Goal: Information Seeking & Learning: Learn about a topic

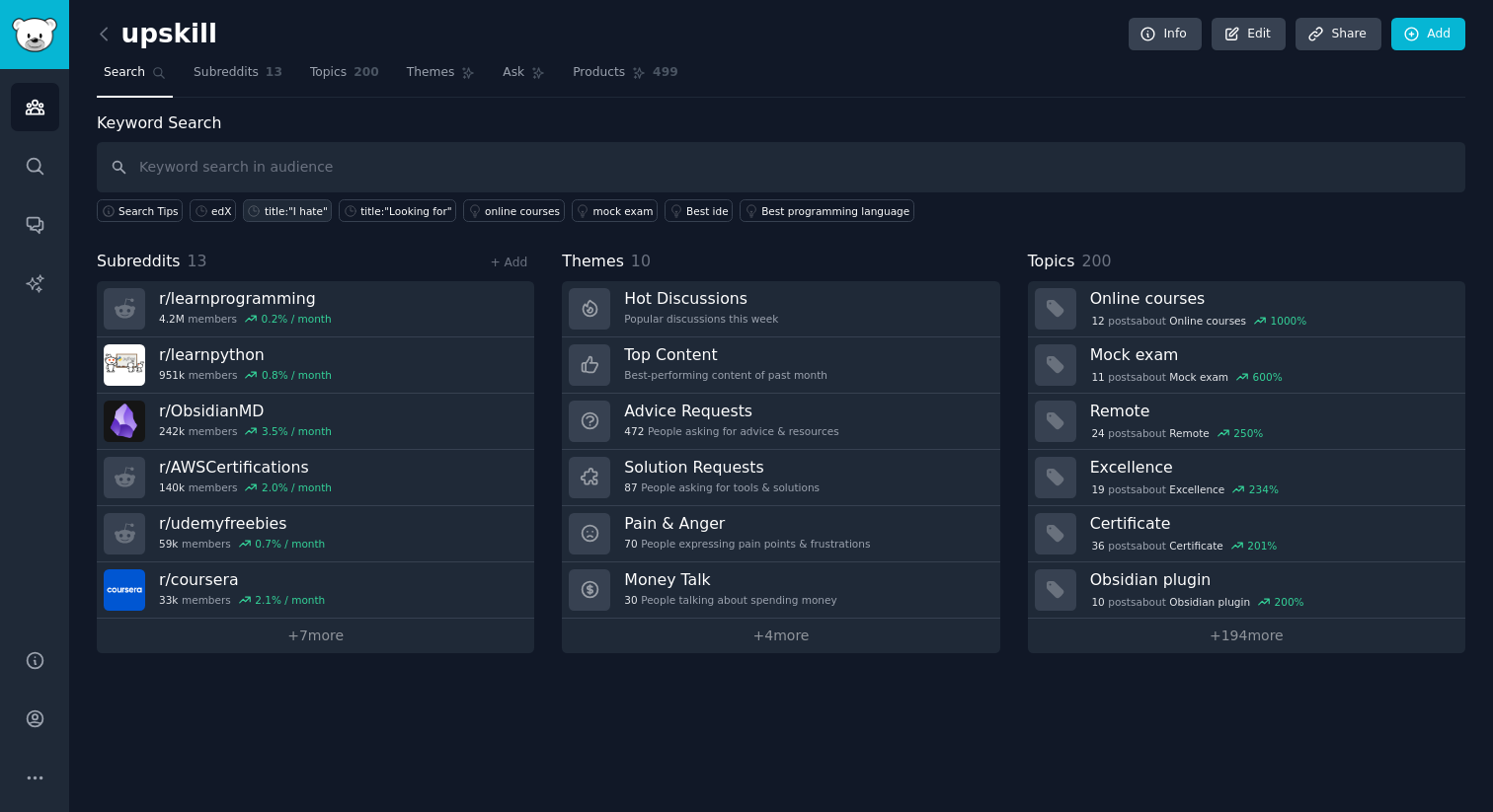
click at [294, 218] on link "title:"I hate"" at bounding box center [286, 210] width 89 height 23
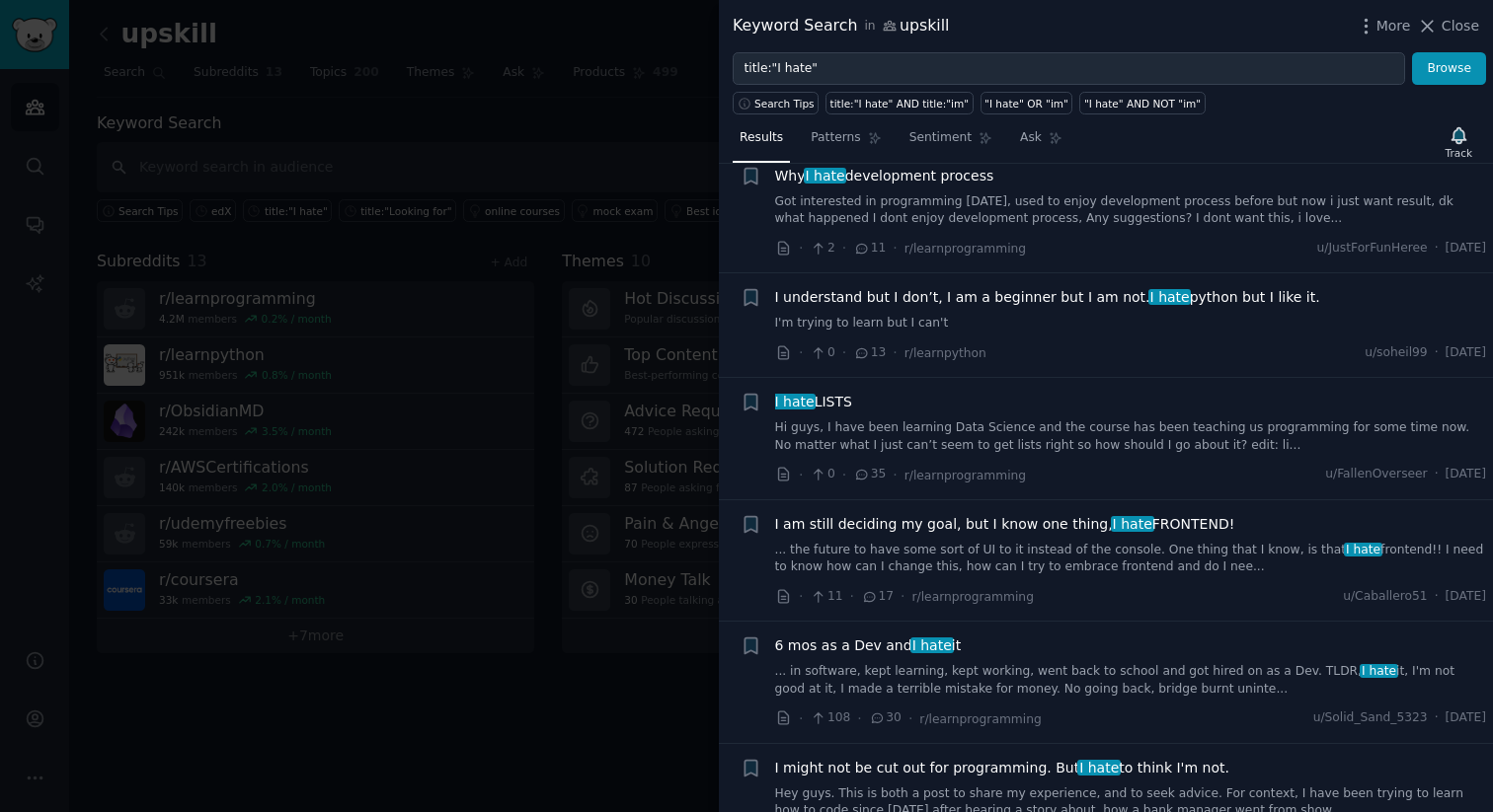
scroll to position [310, 0]
click at [575, 664] on div at bounding box center [746, 406] width 1493 height 812
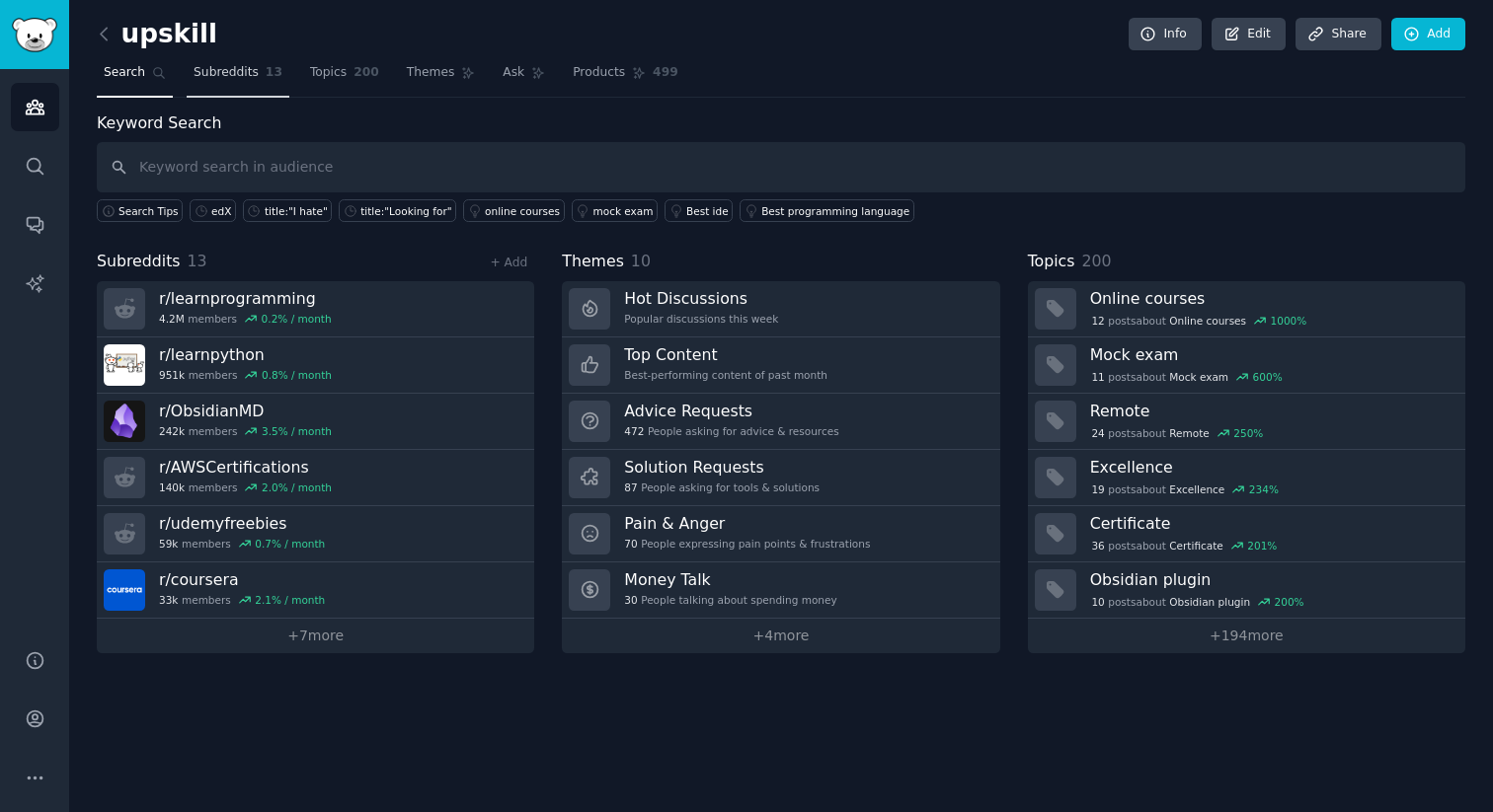
click at [222, 82] on link "Subreddits 13" at bounding box center [238, 77] width 103 height 41
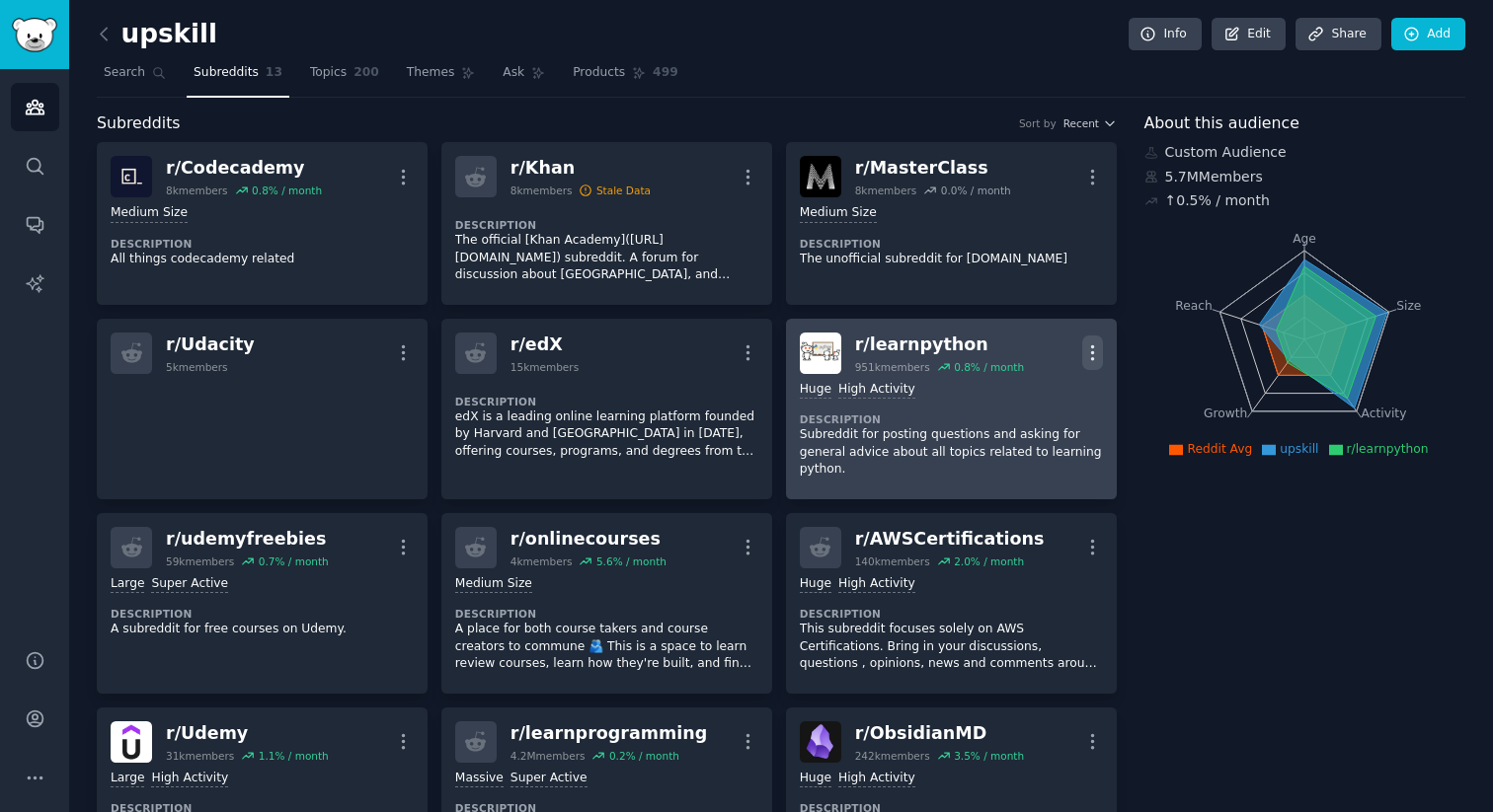
click at [1085, 348] on icon "button" at bounding box center [1093, 352] width 21 height 21
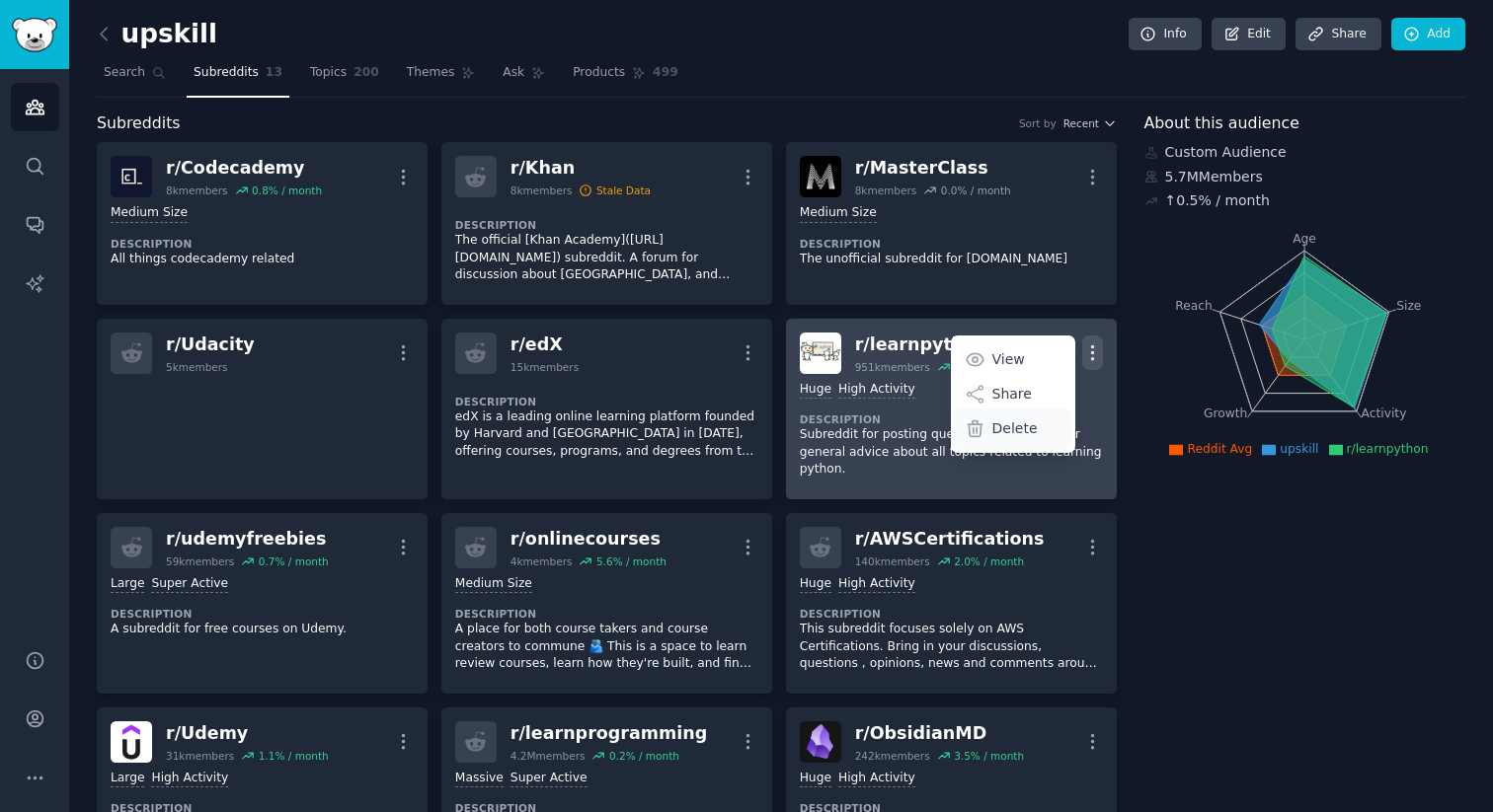
click at [1015, 420] on p "Delete" at bounding box center [1015, 429] width 46 height 21
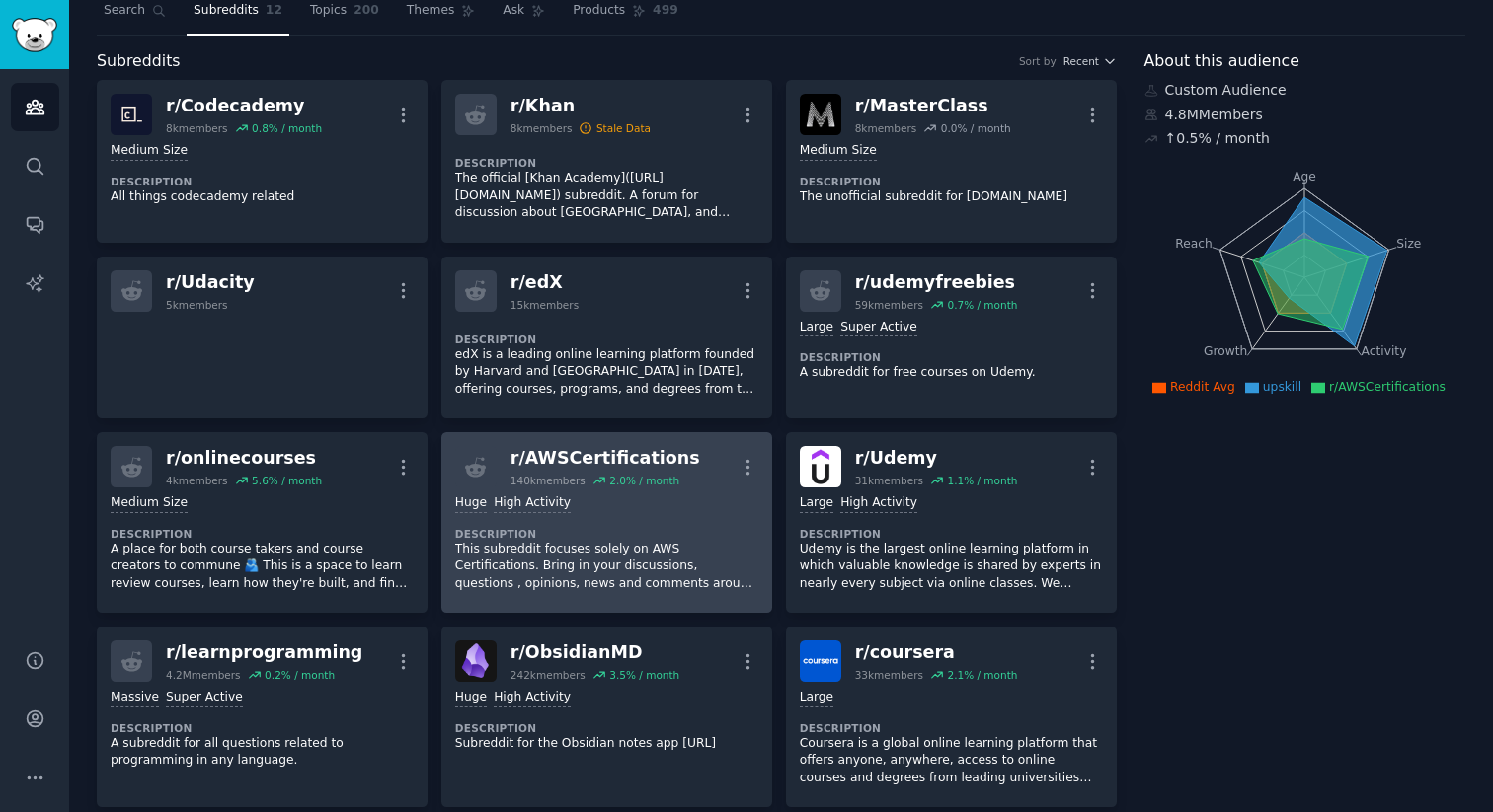
scroll to position [79, 0]
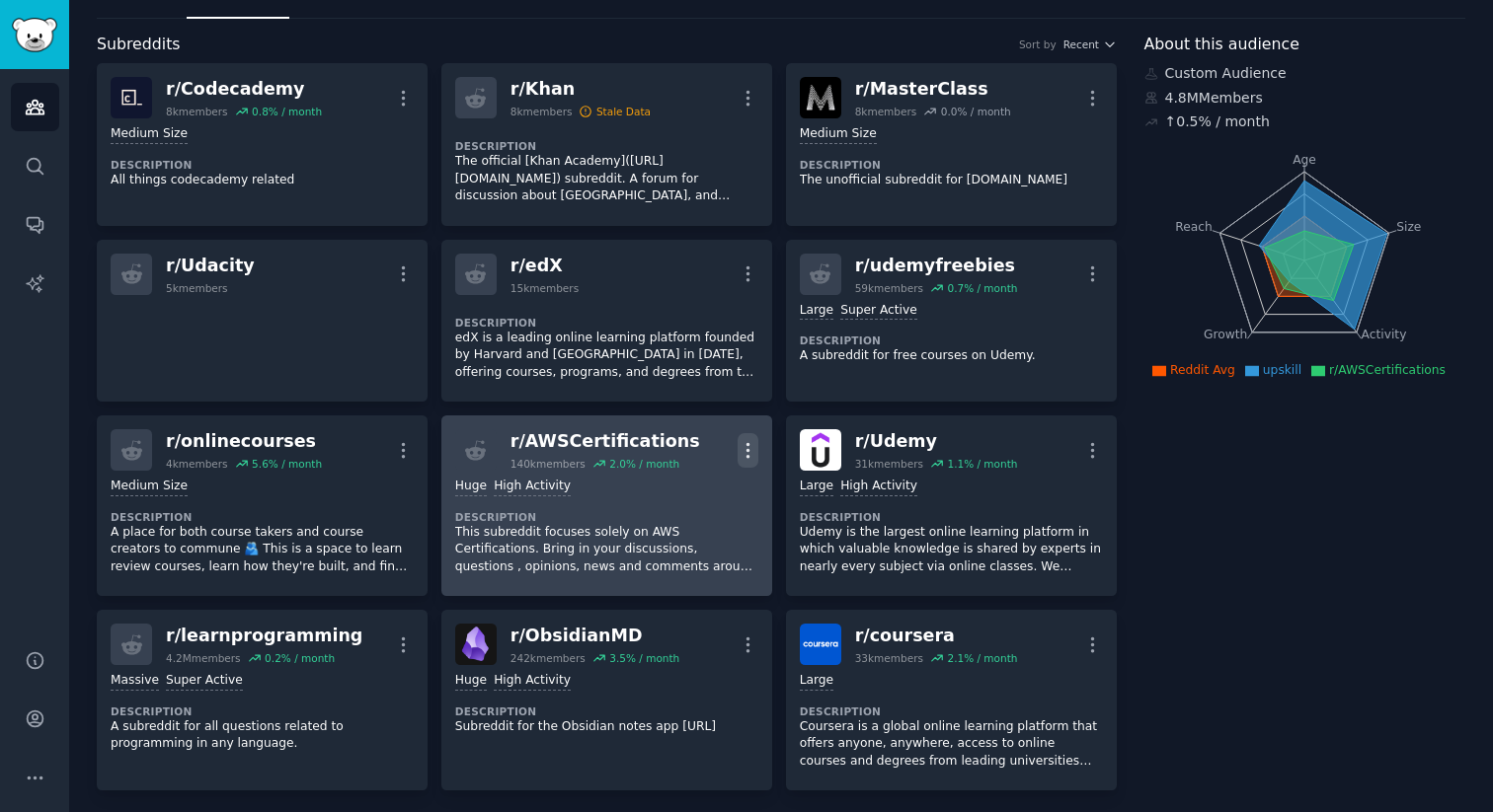
click at [746, 443] on icon "button" at bounding box center [747, 450] width 2 height 14
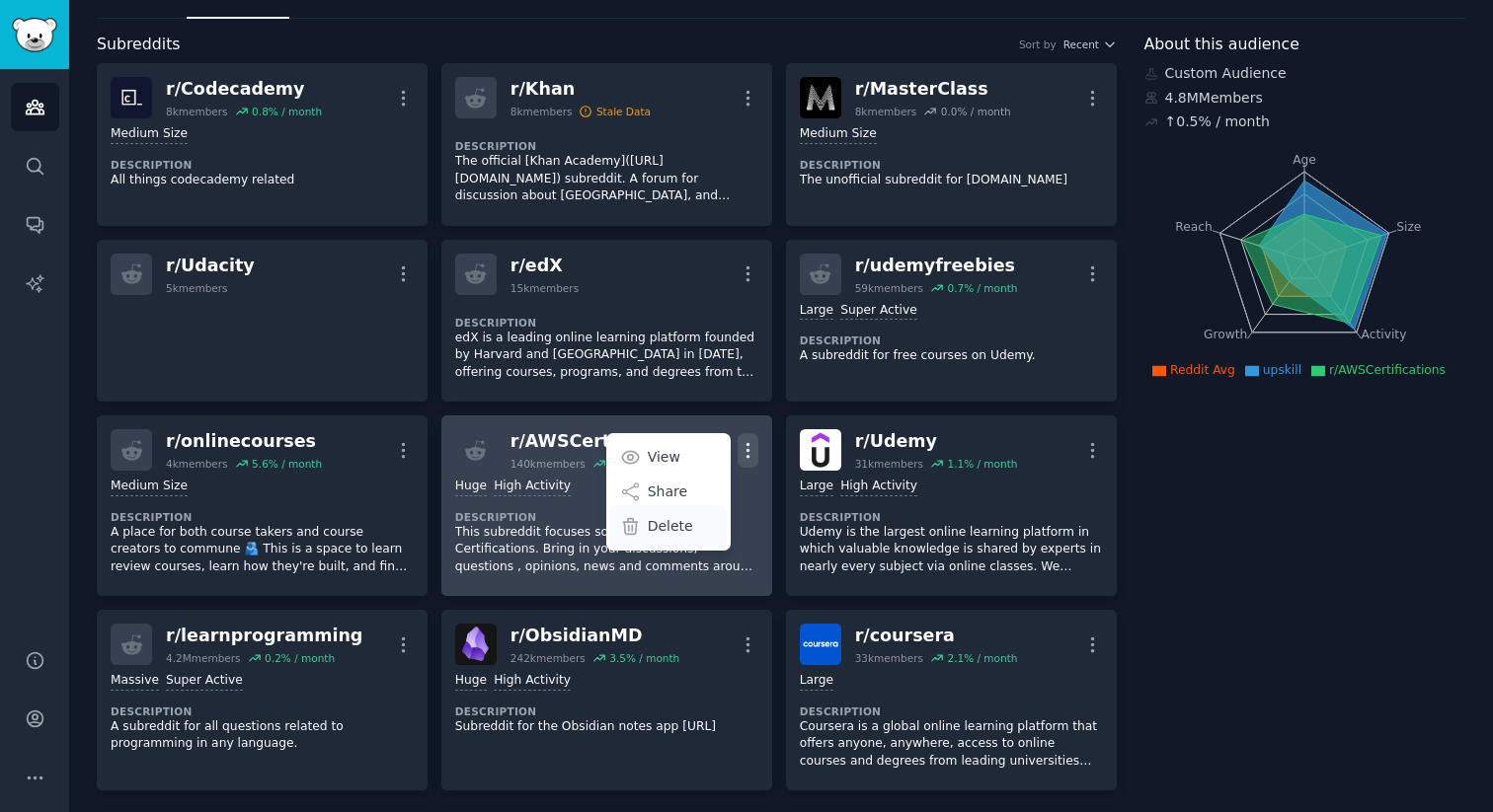
click at [686, 522] on p "Delete" at bounding box center [671, 527] width 46 height 21
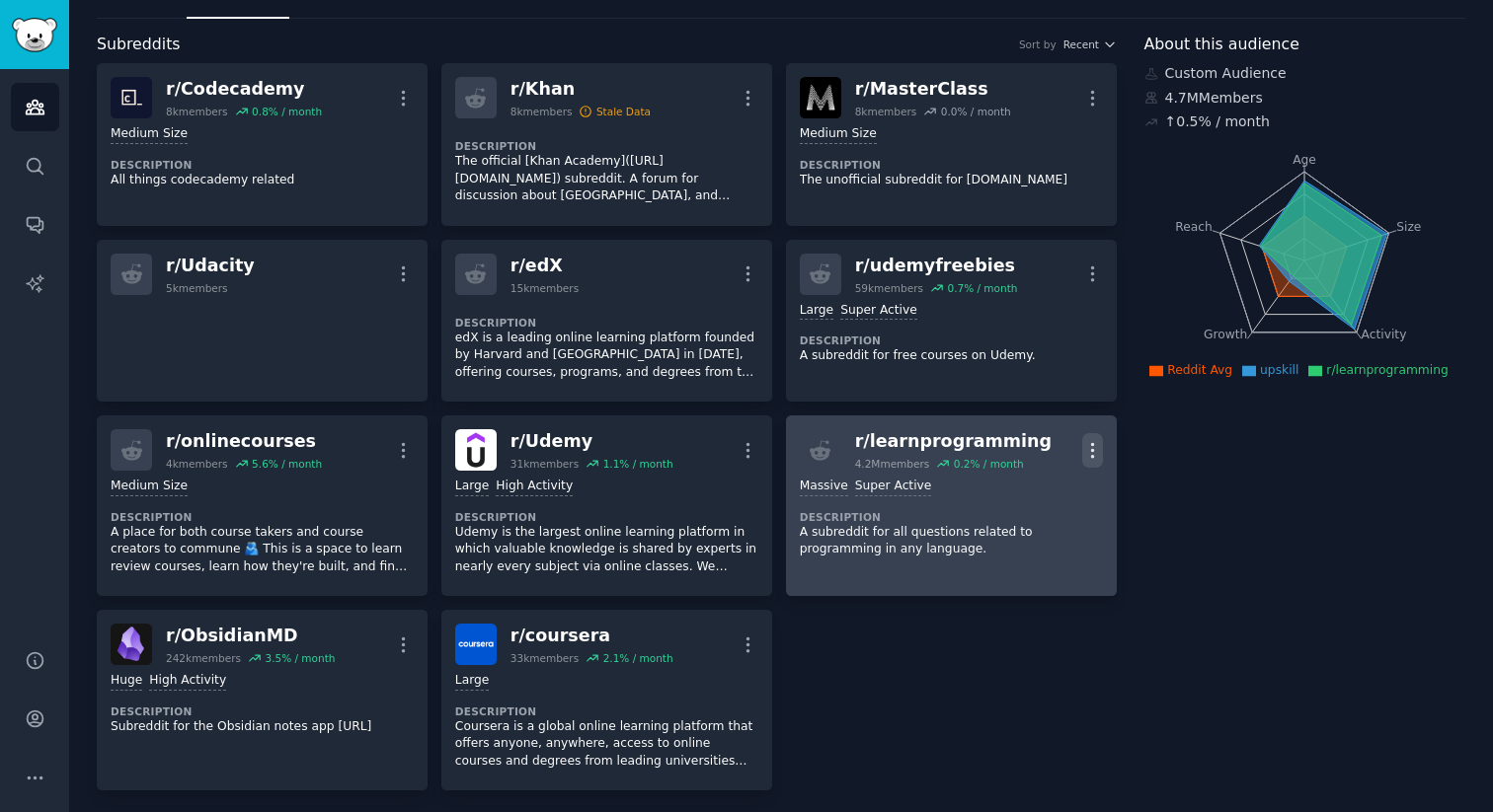
click at [1090, 446] on icon "button" at bounding box center [1093, 450] width 21 height 21
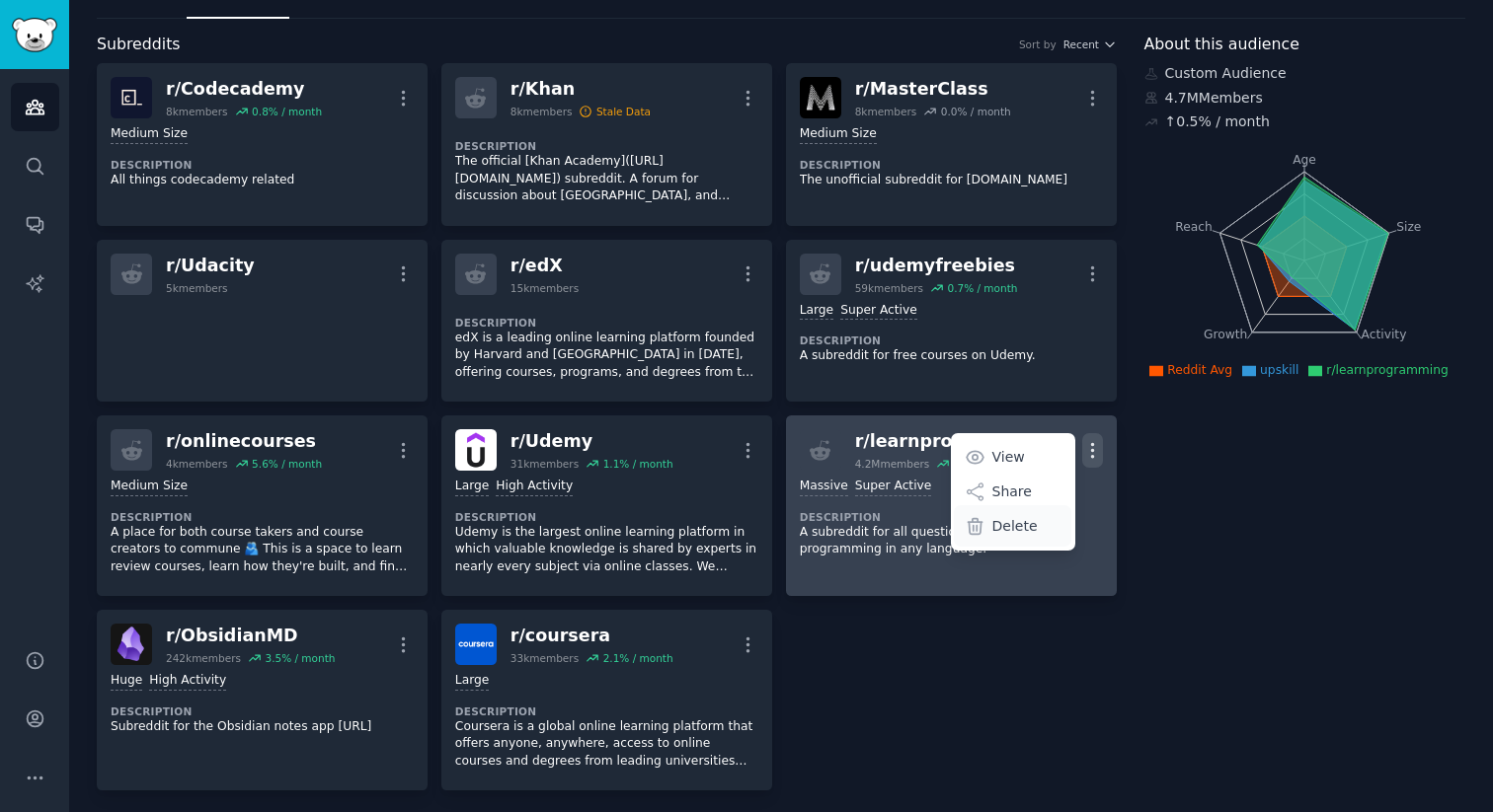
click at [1012, 530] on p "Delete" at bounding box center [1015, 527] width 46 height 21
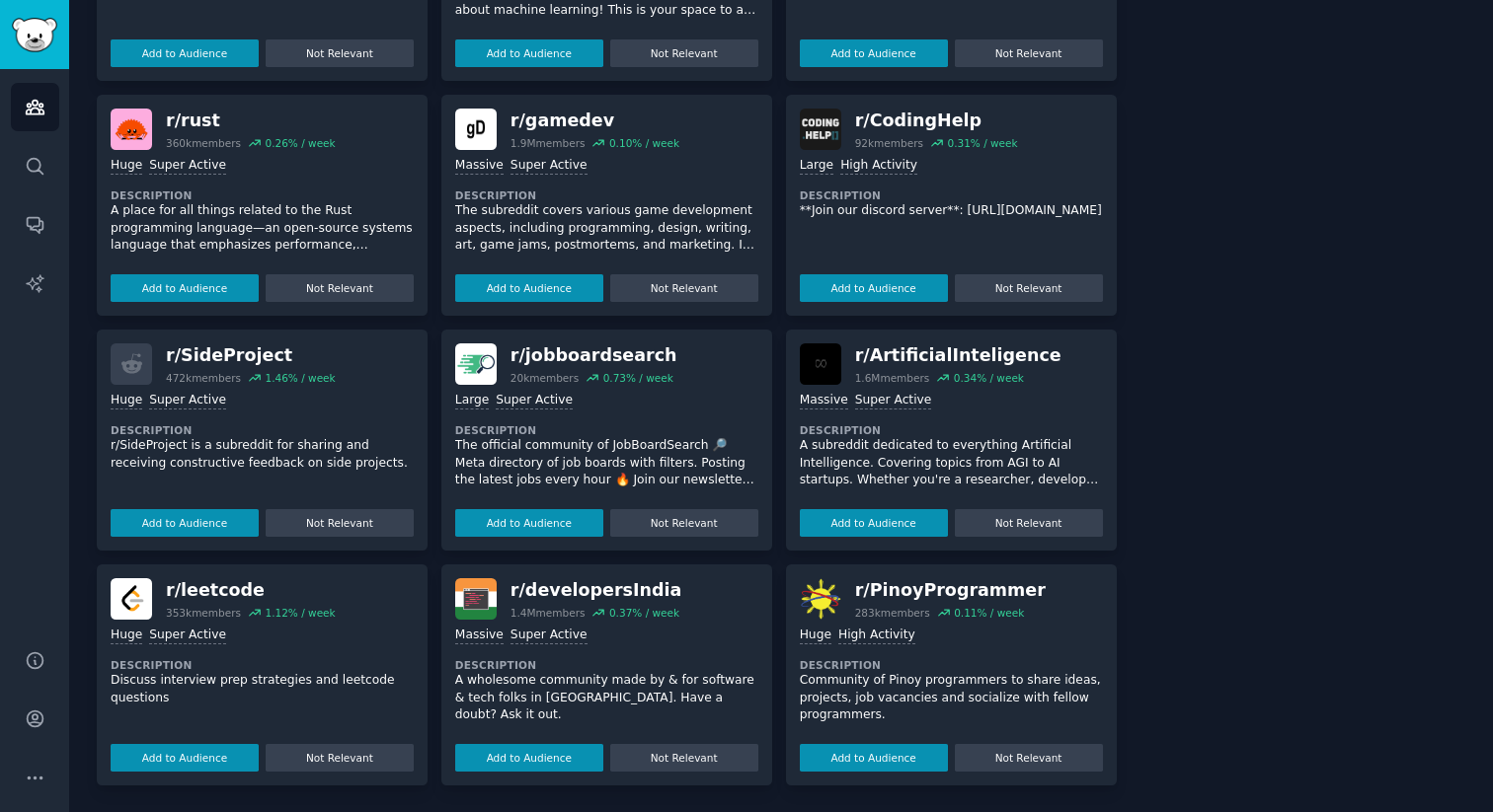
scroll to position [0, 0]
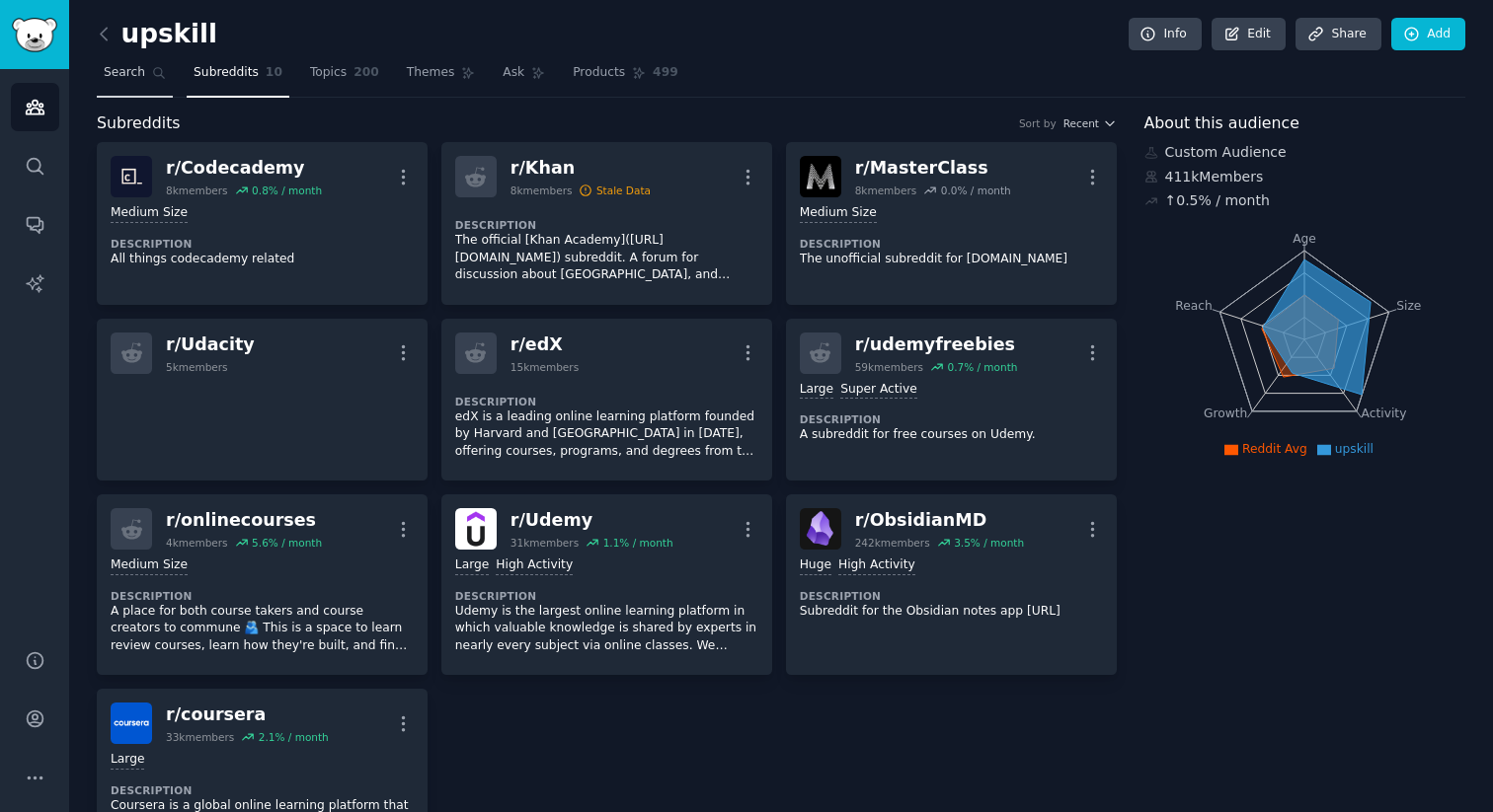
click at [105, 72] on span "Search" at bounding box center [125, 73] width 42 height 18
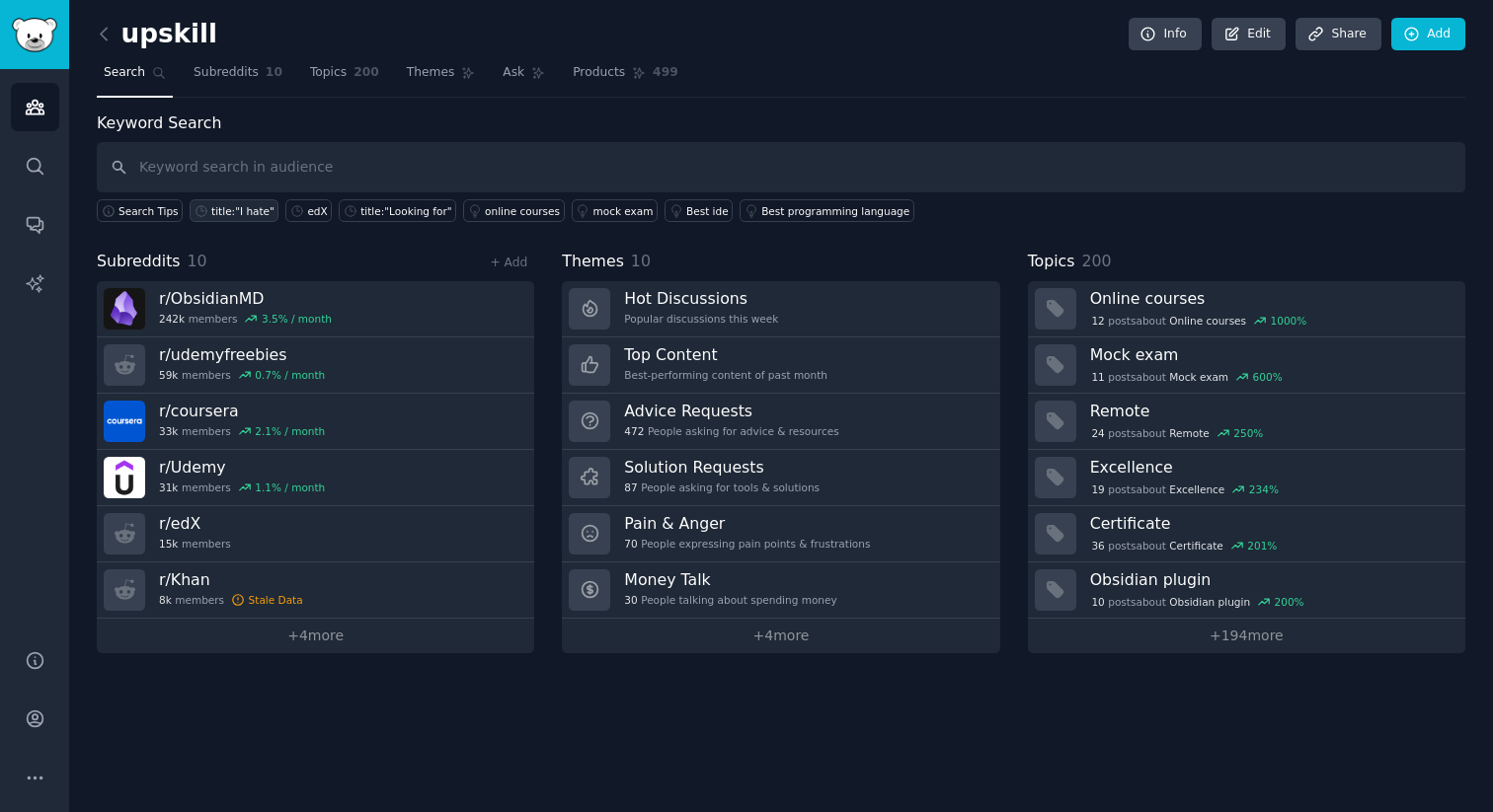
click at [236, 205] on div "title:"I hate"" at bounding box center [243, 211] width 63 height 14
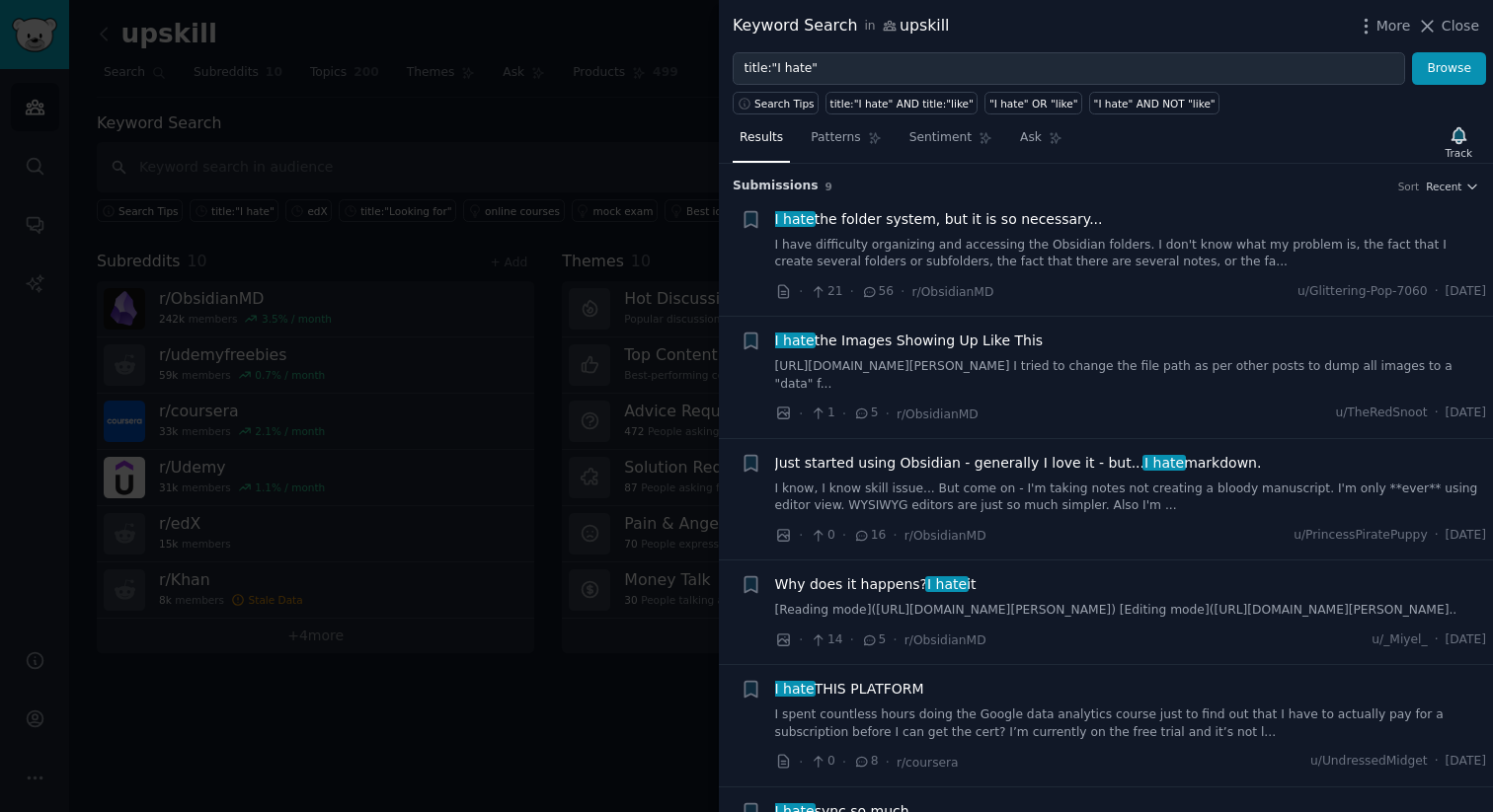
click at [580, 169] on div at bounding box center [746, 406] width 1493 height 812
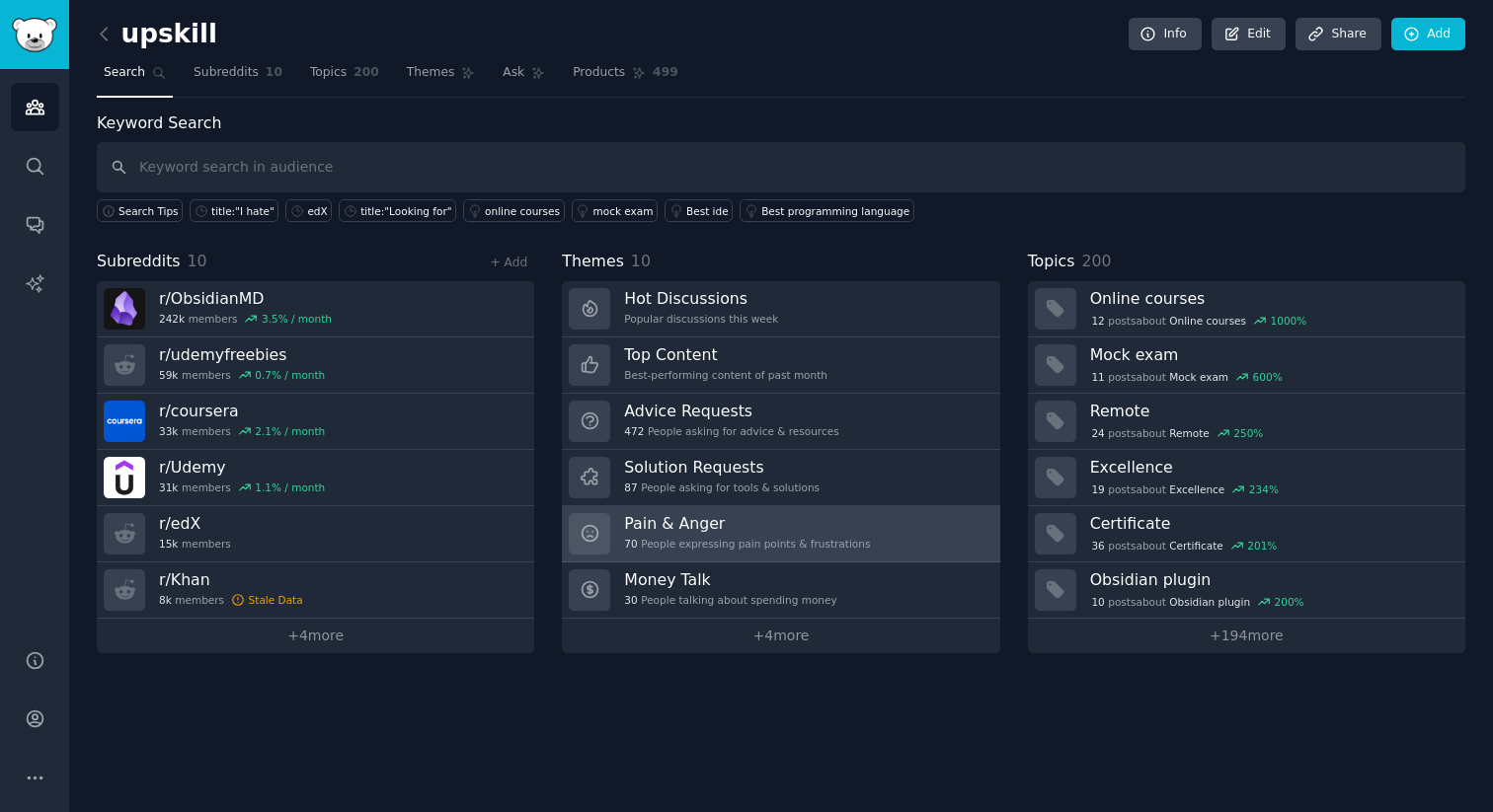
click at [790, 544] on div "70 People expressing pain points & frustrations" at bounding box center [746, 544] width 246 height 14
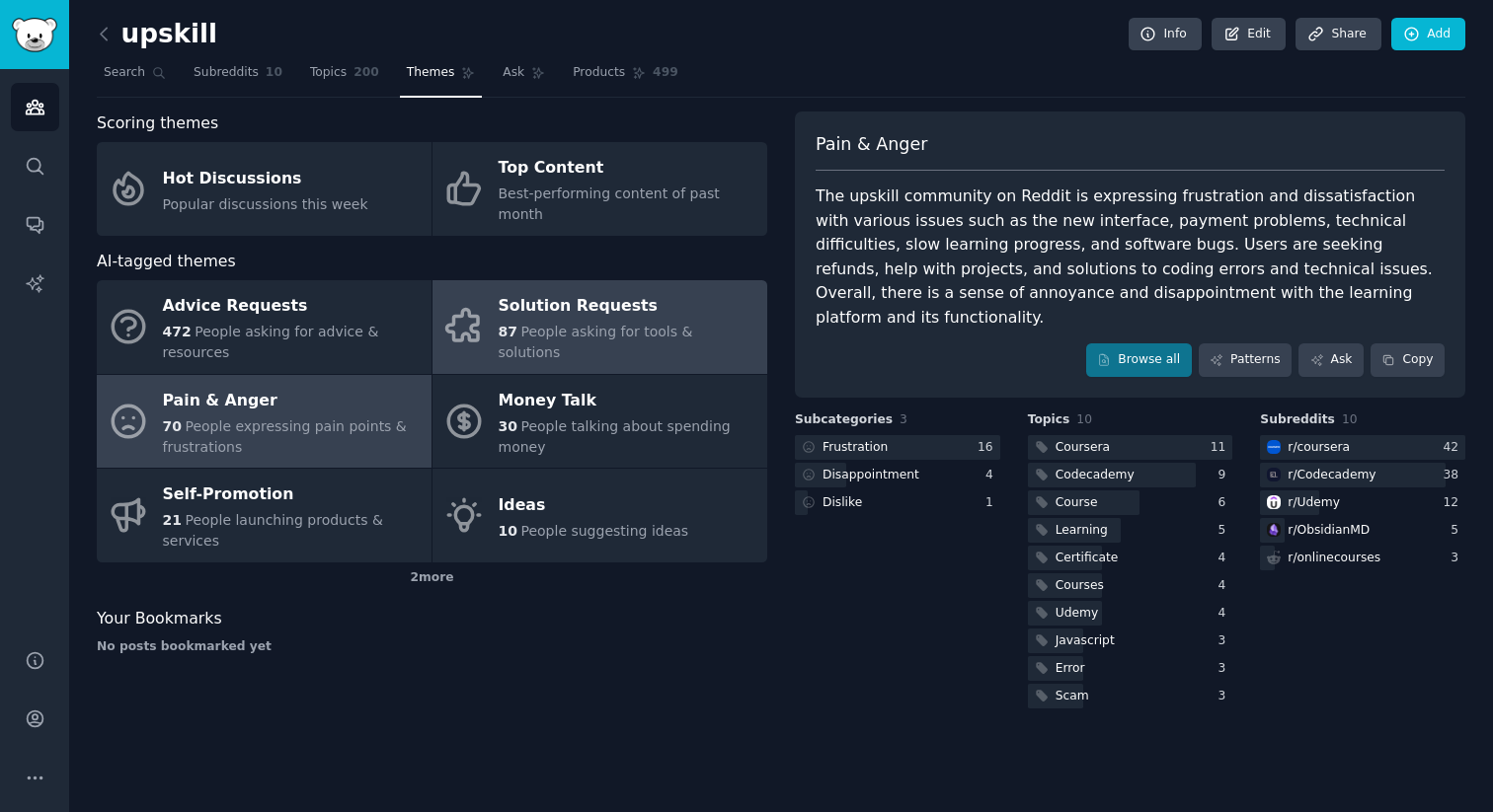
click at [652, 330] on div "87 People asking for tools & solutions" at bounding box center [628, 343] width 258 height 42
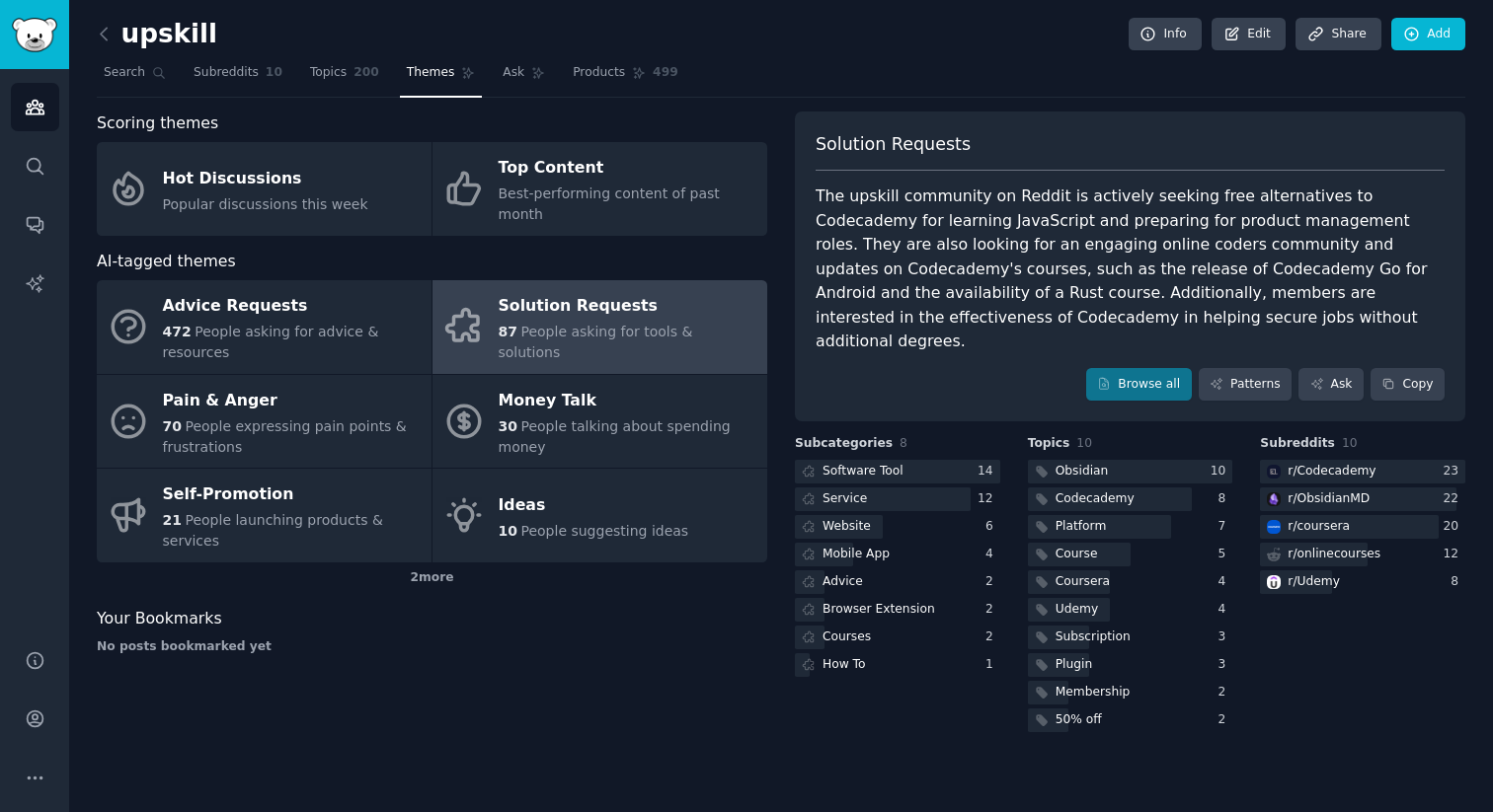
click at [1352, 201] on div "The upskill community on Reddit is actively seeking free alternatives to Codeca…" at bounding box center [1130, 269] width 629 height 170
copy div "Codecademy"
click at [1031, 368] on div "Browse all Patterns Ask Copy" at bounding box center [1130, 385] width 629 height 34
click at [146, 76] on link "Search" at bounding box center [135, 77] width 76 height 41
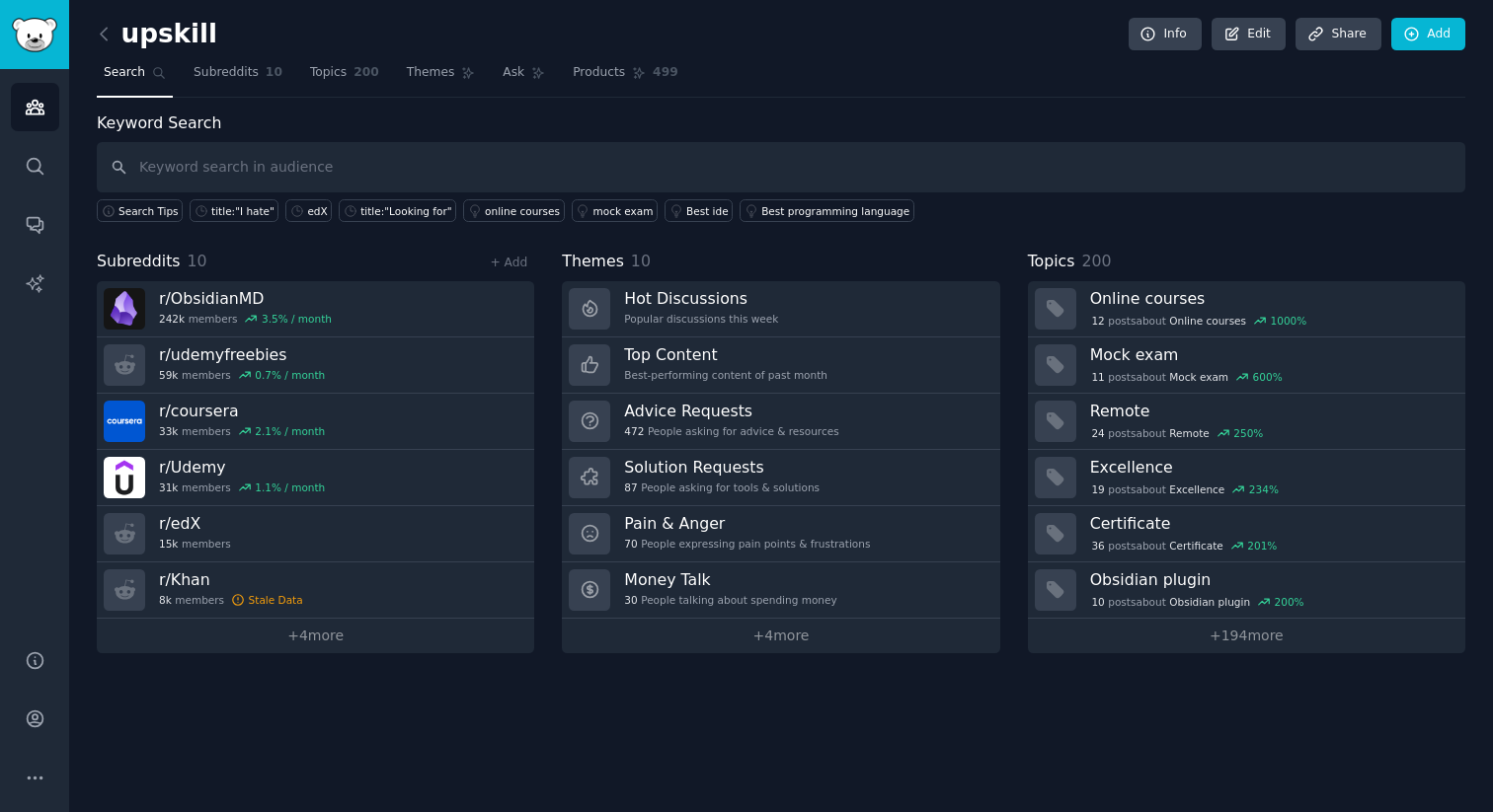
click at [203, 166] on input "text" at bounding box center [780, 167] width 1368 height 50
type input "Codecademy"
click at [526, 257] on link "+ Add" at bounding box center [509, 262] width 38 height 14
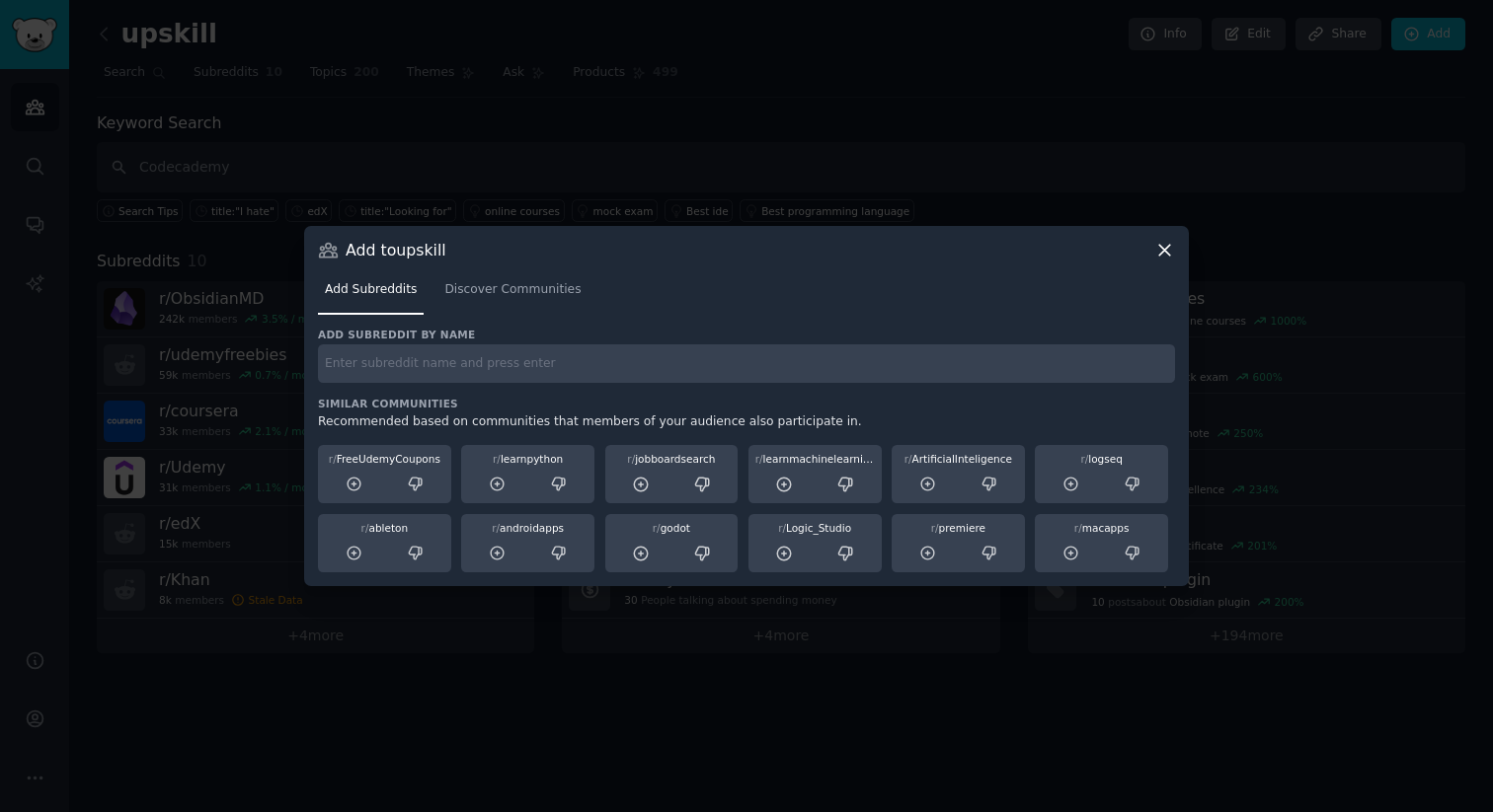
click at [442, 368] on input "text" at bounding box center [746, 363] width 857 height 39
paste input "Codecademy"
type input "Codecademy"
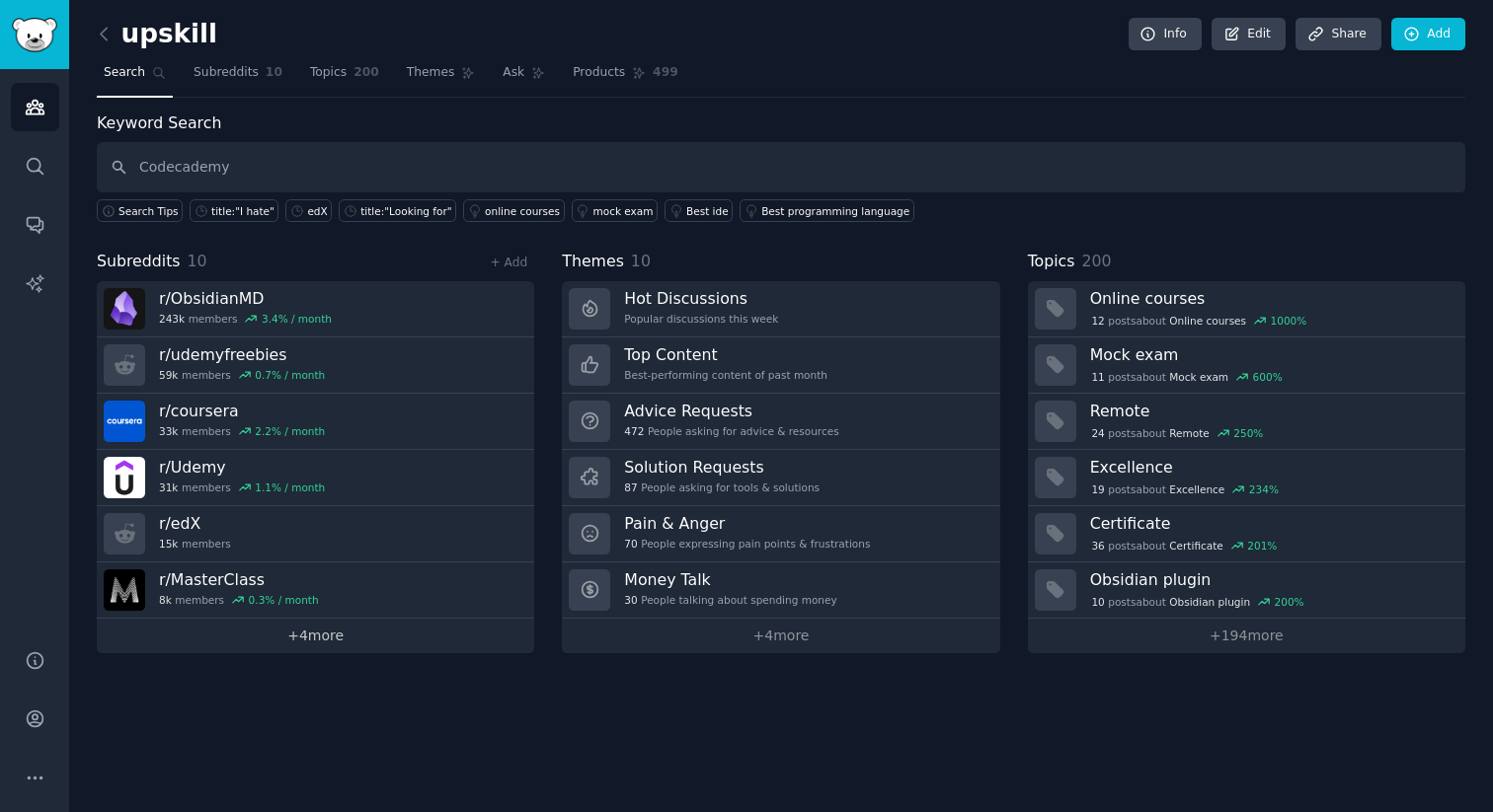
click at [330, 639] on link "+ 4 more" at bounding box center [315, 635] width 437 height 35
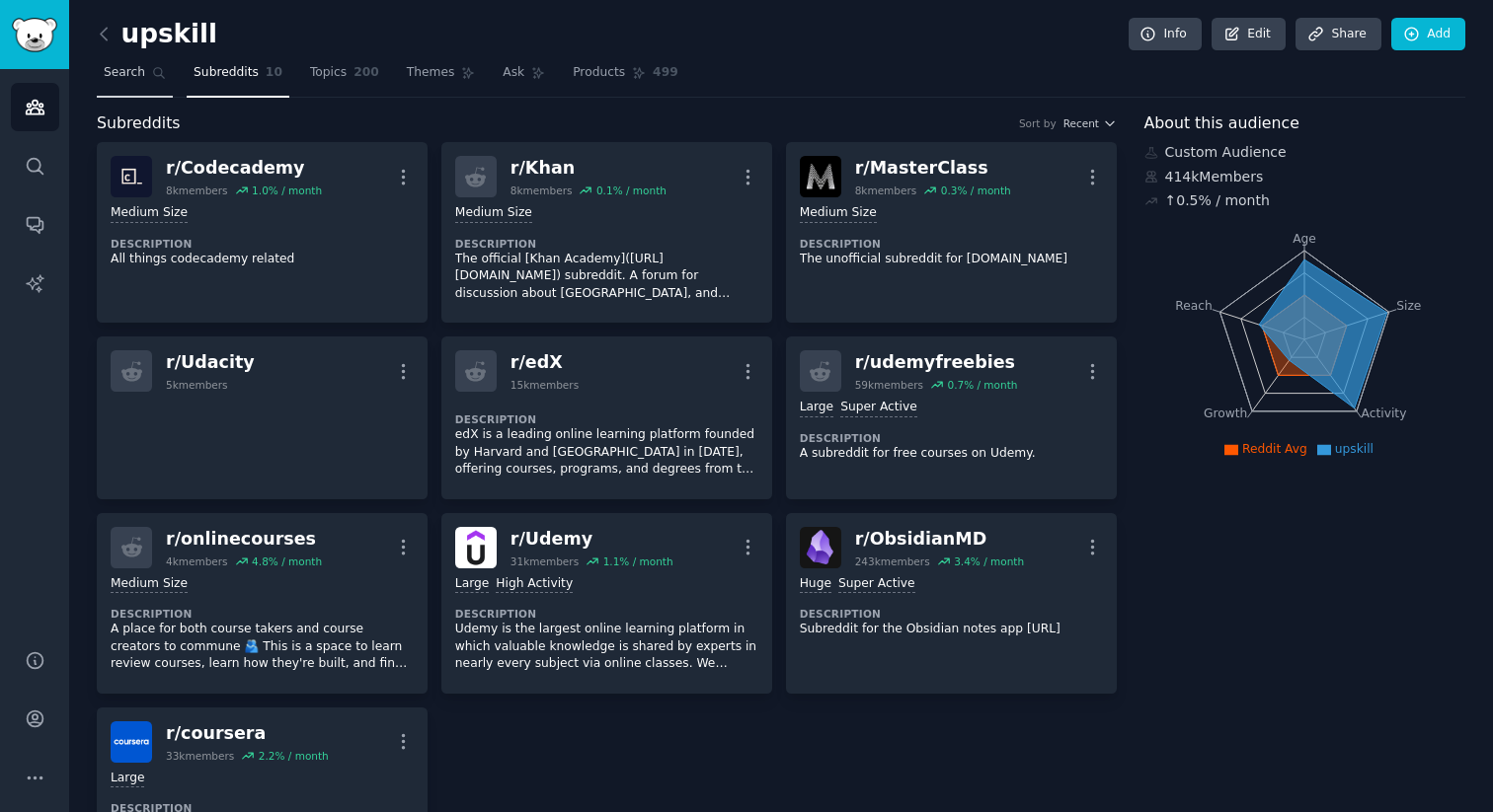
click at [104, 79] on span "Search" at bounding box center [125, 73] width 42 height 18
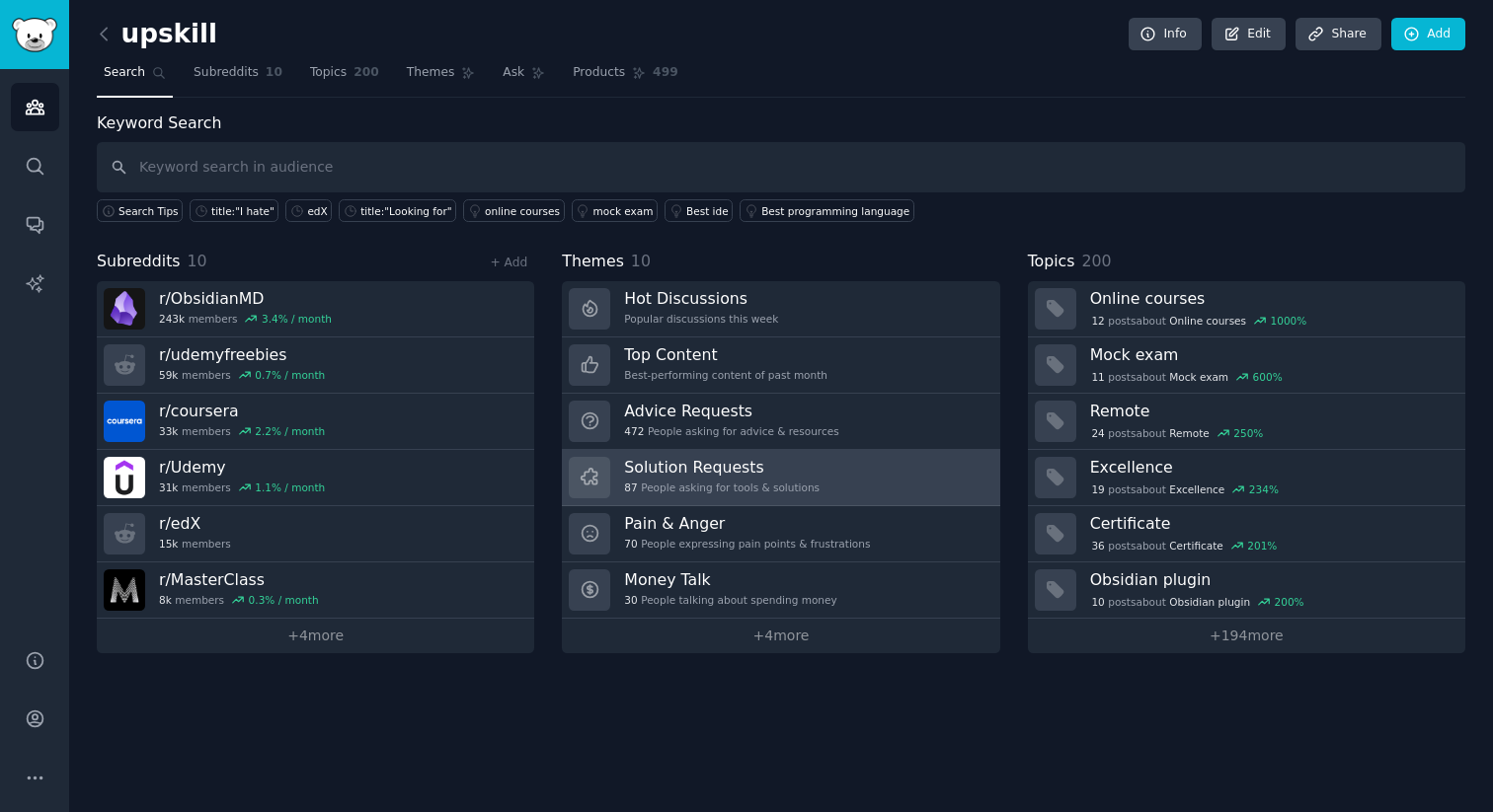
click at [700, 478] on div "Solution Requests 87 People asking for tools & solutions" at bounding box center [722, 478] width 196 height 42
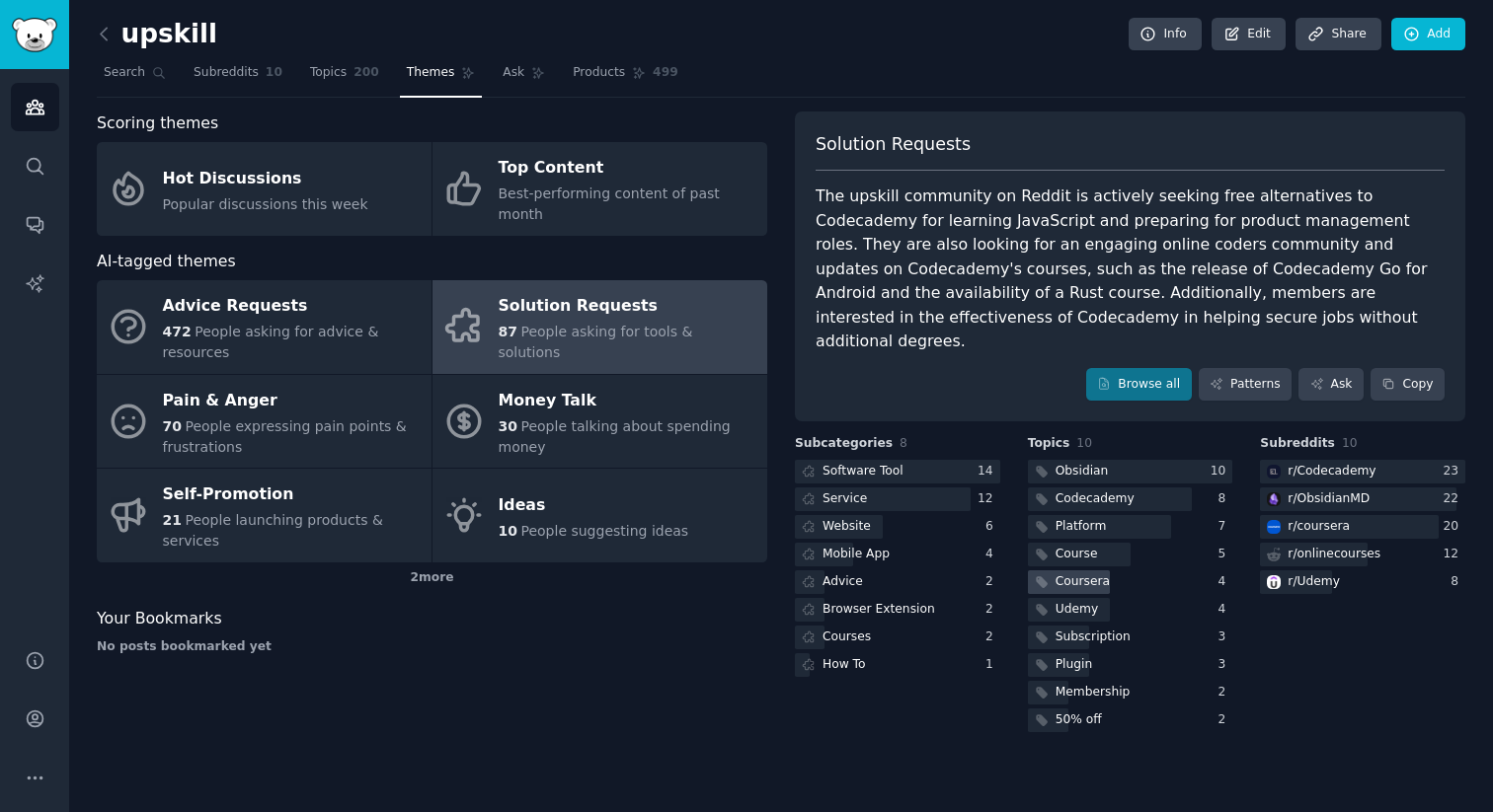
click at [1089, 574] on div "Coursera" at bounding box center [1083, 583] width 54 height 18
